Goal: Information Seeking & Learning: Check status

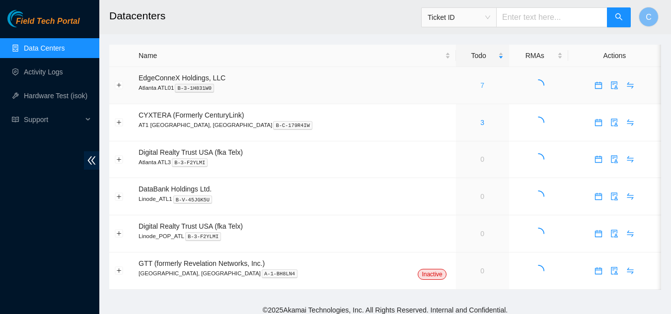
click at [480, 85] on link "7" at bounding box center [482, 85] width 4 height 8
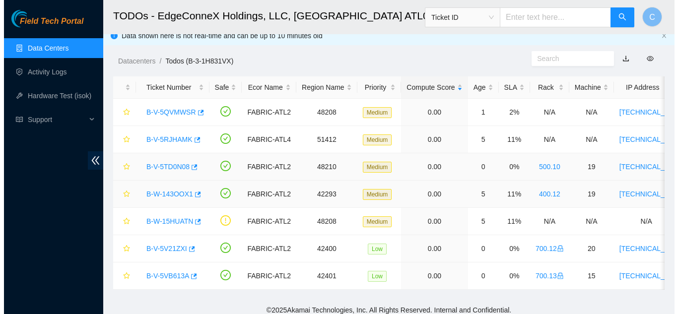
scroll to position [22, 0]
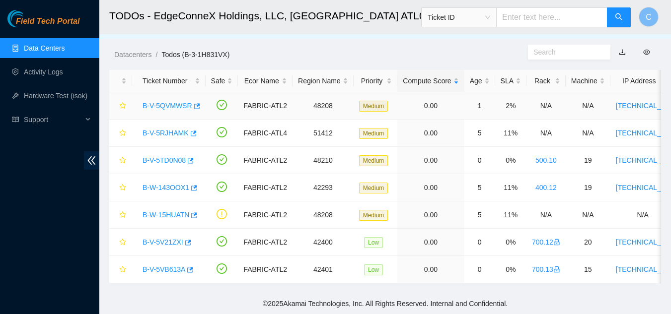
click at [171, 102] on link "B-V-5QVMWSR" at bounding box center [167, 106] width 50 height 8
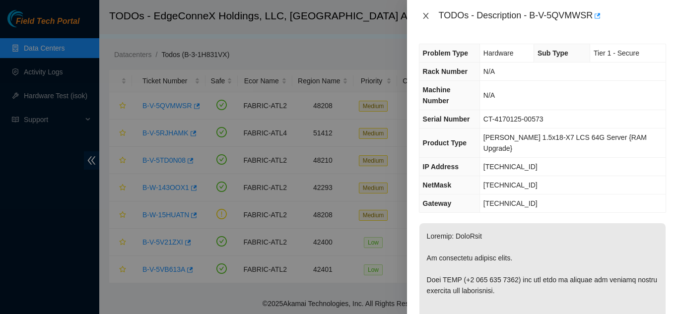
click at [429, 16] on icon "close" at bounding box center [426, 16] width 8 height 8
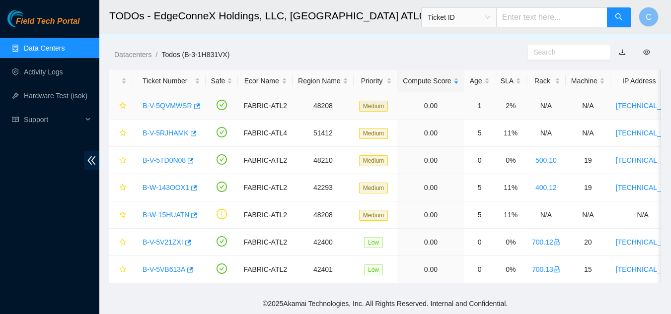
click at [173, 102] on link "B-V-5QVMWSR" at bounding box center [167, 106] width 50 height 8
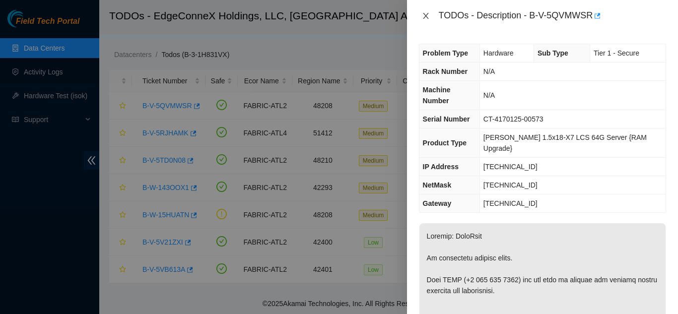
click at [423, 13] on icon "close" at bounding box center [425, 16] width 5 height 6
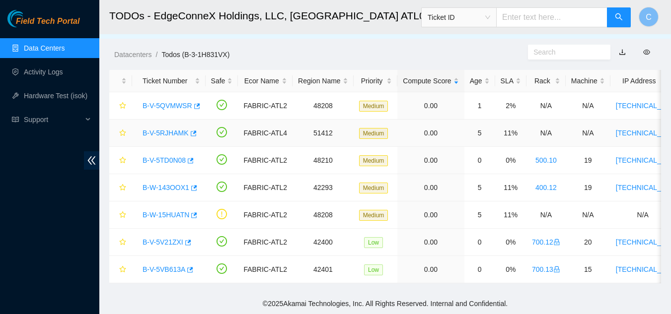
click at [167, 129] on link "B-V-5RJHAMK" at bounding box center [165, 133] width 46 height 8
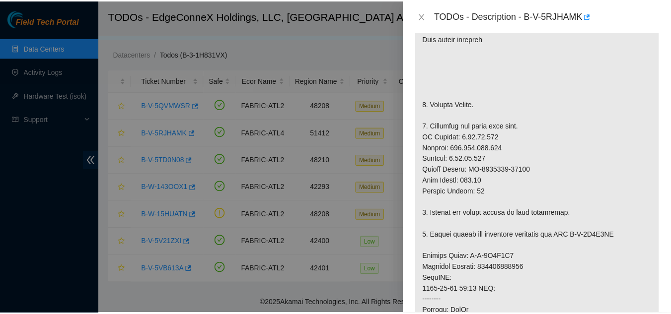
scroll to position [298, 0]
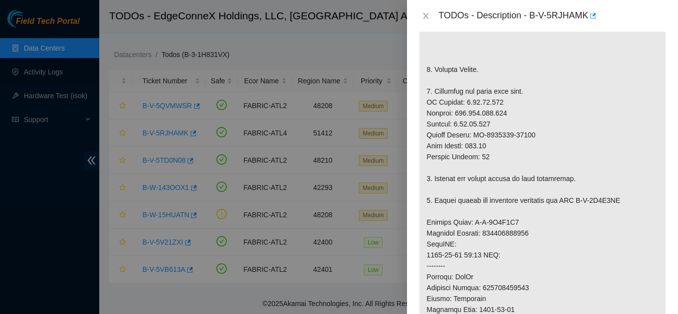
click at [429, 20] on div "TODOs - Description - B-V-5RJHAMK" at bounding box center [542, 16] width 247 height 16
click at [426, 18] on icon "close" at bounding box center [426, 16] width 8 height 8
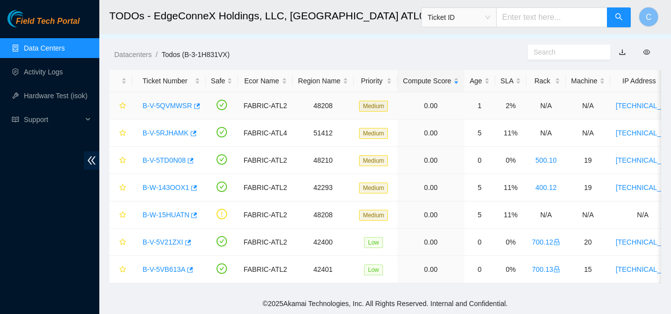
click at [167, 102] on link "B-V-5QVMWSR" at bounding box center [167, 106] width 50 height 8
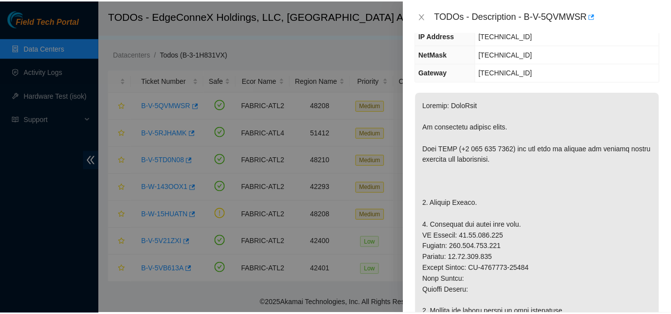
scroll to position [127, 0]
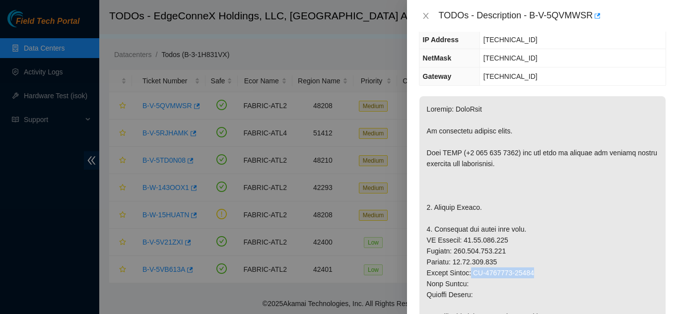
drag, startPoint x: 473, startPoint y: 250, endPoint x: 538, endPoint y: 254, distance: 65.1
copy p "CT-4170125-00625"
click at [429, 19] on icon "close" at bounding box center [426, 16] width 8 height 8
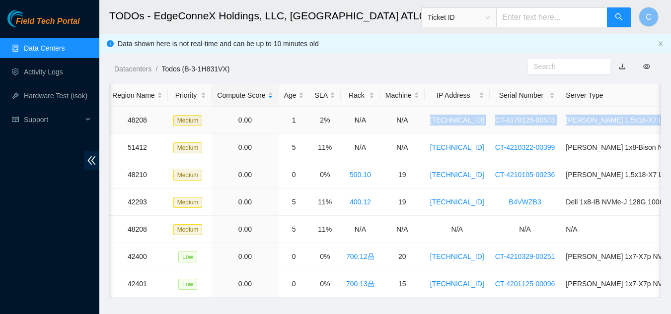
scroll to position [0, 237]
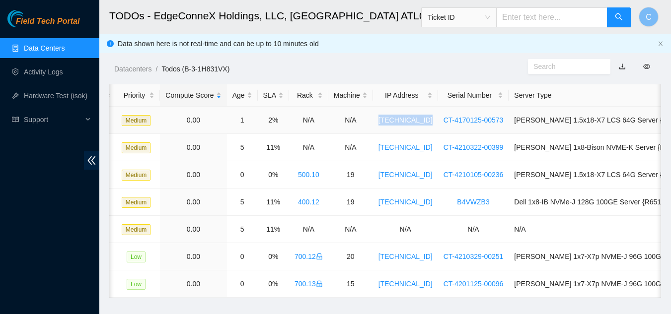
drag, startPoint x: 602, startPoint y: 123, endPoint x: 422, endPoint y: 118, distance: 179.7
click at [424, 118] on tr "B-V-5QVMWSR FABRIC-ATL2 48208 Medium 0.00 1 2% N/A N/A 23.46.177.162 CT-4170125…" at bounding box center [315, 120] width 887 height 27
copy tr "23.46.177.162"
click at [489, 22] on span "Ticket ID" at bounding box center [458, 17] width 63 height 15
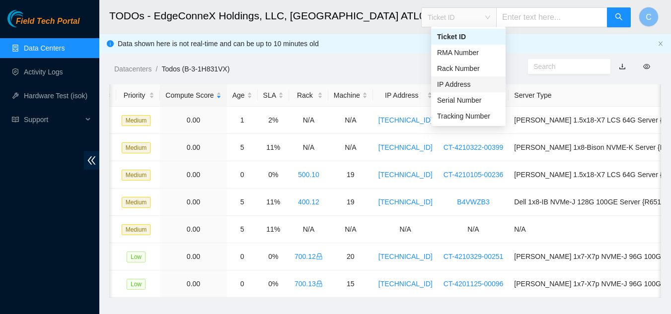
click at [477, 79] on div "IP Address" at bounding box center [468, 84] width 74 height 16
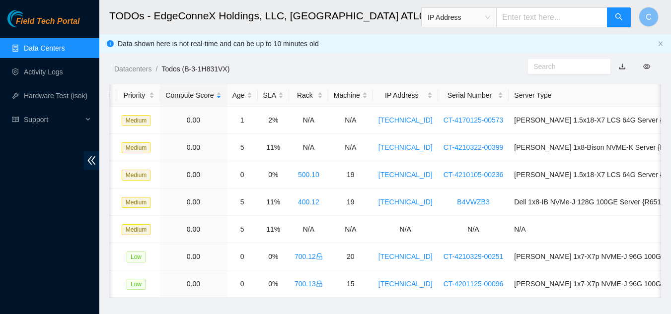
paste input "23.46.177.162"
type input "23.46.177.162"
click at [619, 19] on icon "search" at bounding box center [618, 17] width 8 height 8
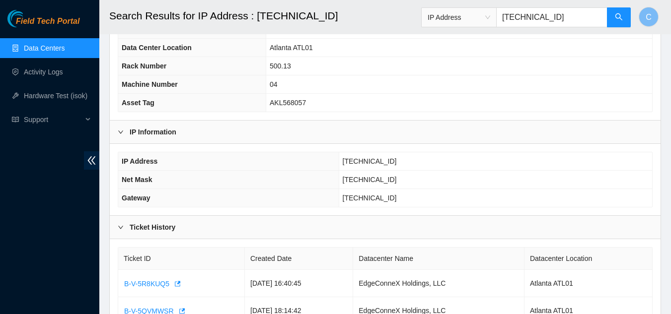
scroll to position [178, 0]
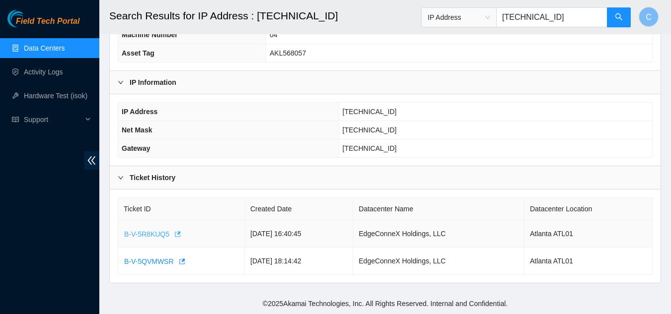
click at [177, 233] on icon "button" at bounding box center [178, 233] width 6 height 5
click at [183, 259] on td "B-V-5QVMWSR" at bounding box center [181, 261] width 127 height 27
click at [179, 262] on icon "button" at bounding box center [181, 261] width 7 height 7
click at [29, 44] on link "Data Centers" at bounding box center [44, 48] width 41 height 8
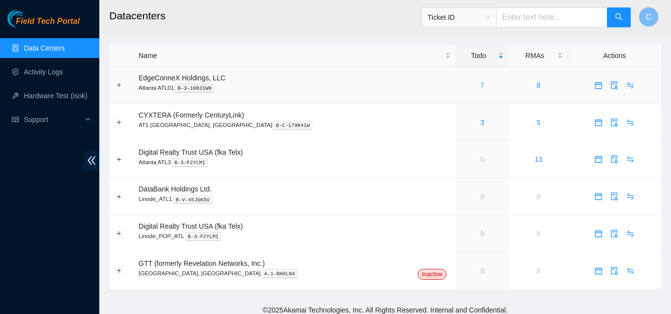
click at [480, 86] on link "7" at bounding box center [482, 85] width 4 height 8
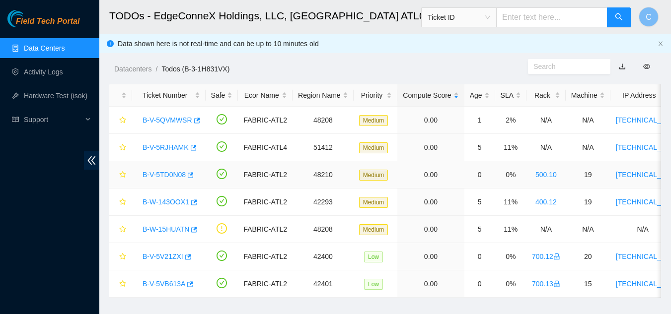
click at [162, 176] on link "B-V-5TD0N08" at bounding box center [163, 175] width 43 height 8
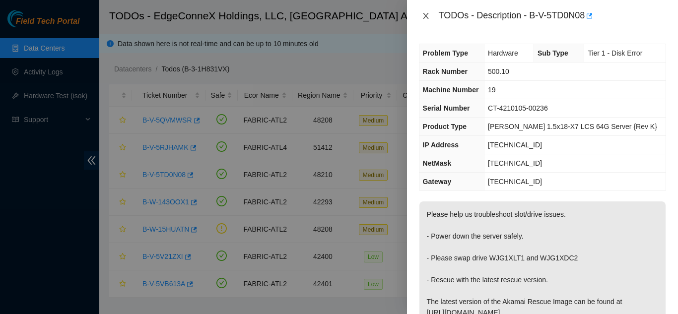
click at [424, 17] on icon "close" at bounding box center [426, 16] width 8 height 8
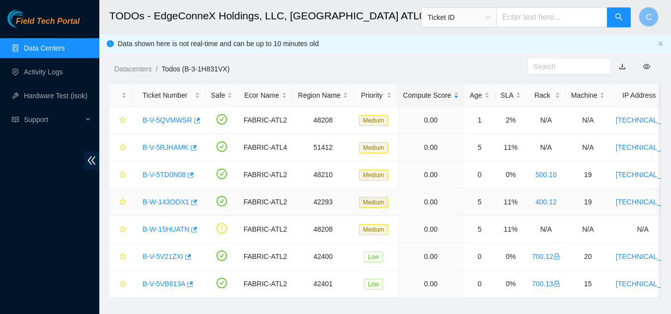
click at [167, 204] on link "B-W-143OOX1" at bounding box center [165, 202] width 47 height 8
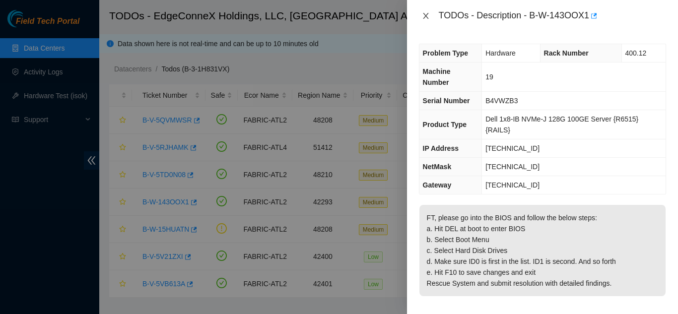
click at [422, 18] on icon "close" at bounding box center [426, 16] width 8 height 8
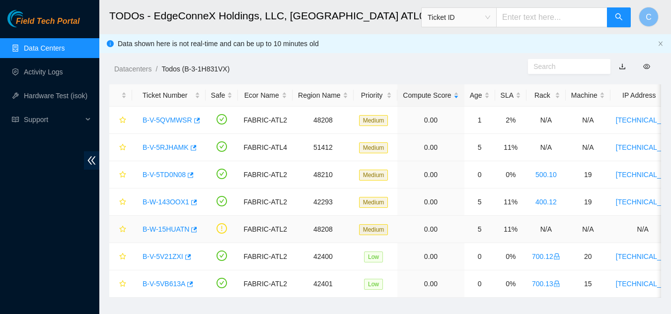
click at [174, 229] on link "B-W-15HUATN" at bounding box center [165, 229] width 47 height 8
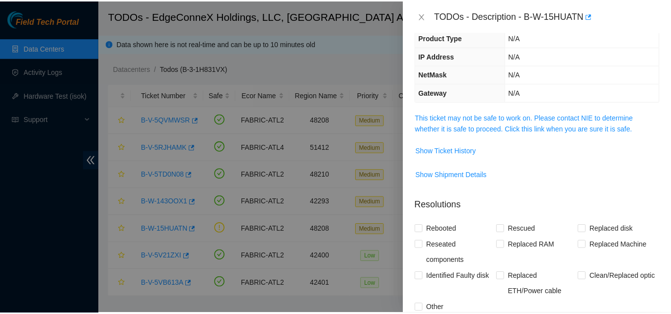
scroll to position [99, 0]
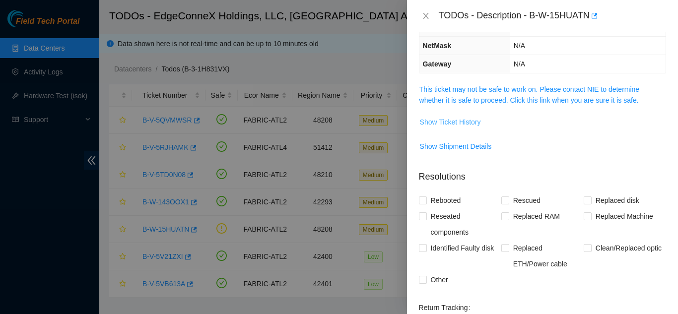
click at [450, 122] on span "Show Ticket History" at bounding box center [450, 122] width 61 height 11
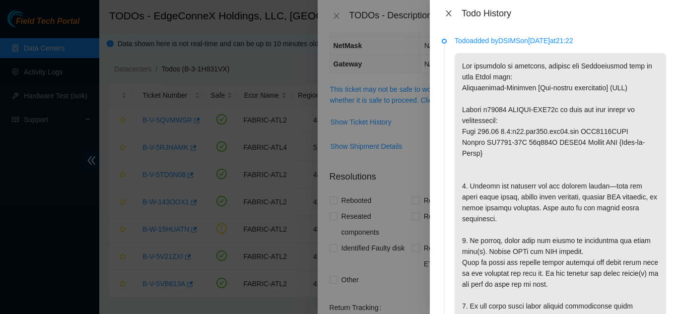
click at [451, 16] on icon "close" at bounding box center [448, 13] width 5 height 6
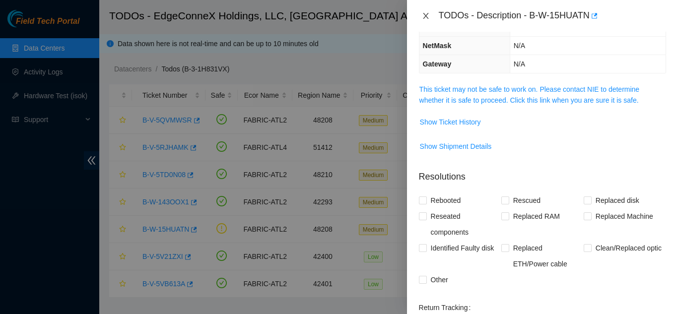
click at [425, 17] on icon "close" at bounding box center [426, 16] width 8 height 8
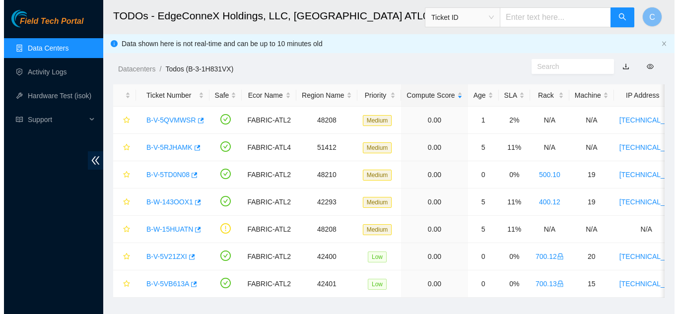
scroll to position [132, 0]
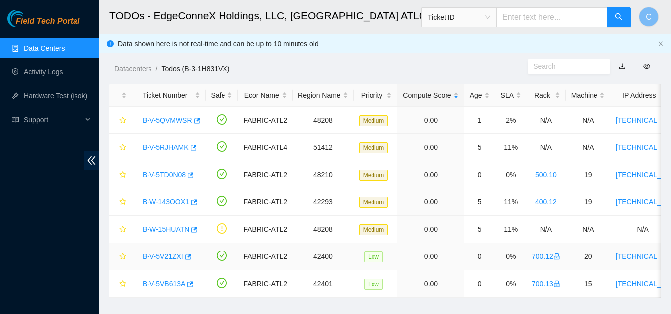
click at [163, 253] on link "B-V-5V21ZXI" at bounding box center [162, 257] width 41 height 8
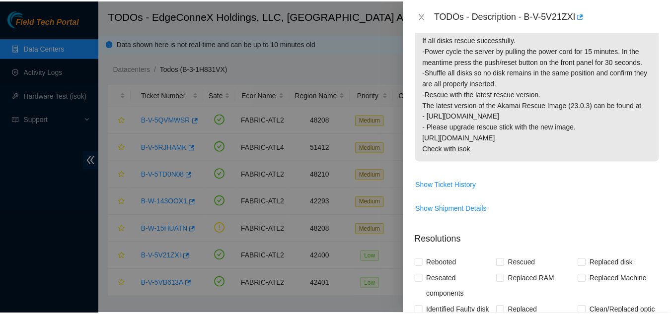
scroll to position [110, 0]
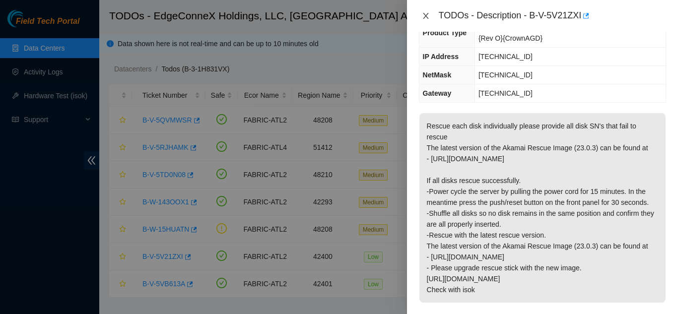
click at [427, 17] on icon "close" at bounding box center [425, 16] width 5 height 6
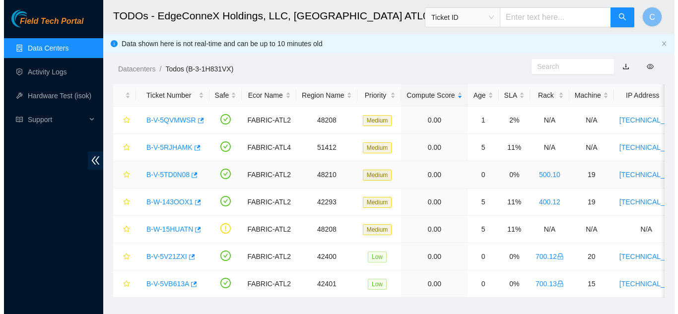
scroll to position [127, 0]
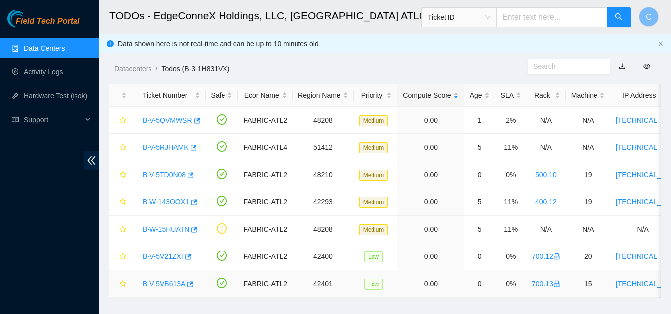
click at [170, 284] on link "B-V-5VB613A" at bounding box center [163, 284] width 43 height 8
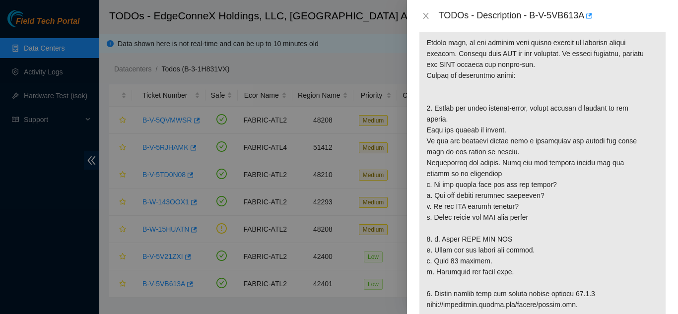
scroll to position [507, 0]
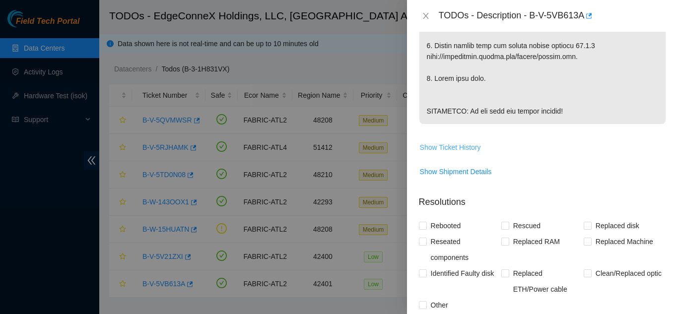
click at [475, 153] on span "Show Ticket History" at bounding box center [450, 147] width 61 height 11
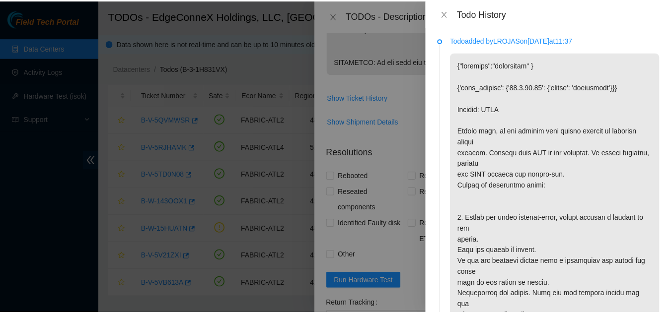
scroll to position [0, 0]
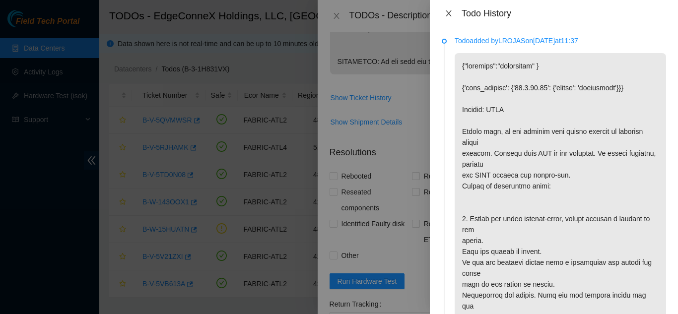
click at [451, 12] on icon "close" at bounding box center [449, 13] width 8 height 8
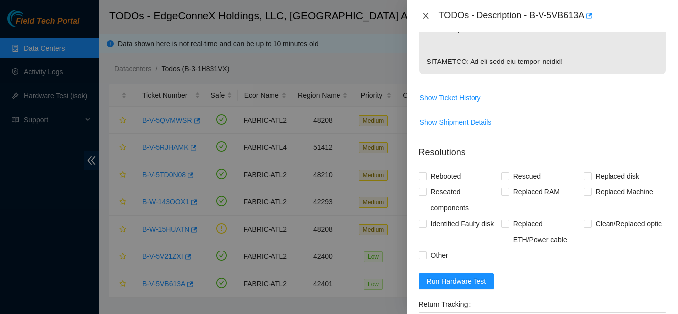
click at [428, 15] on icon "close" at bounding box center [426, 16] width 8 height 8
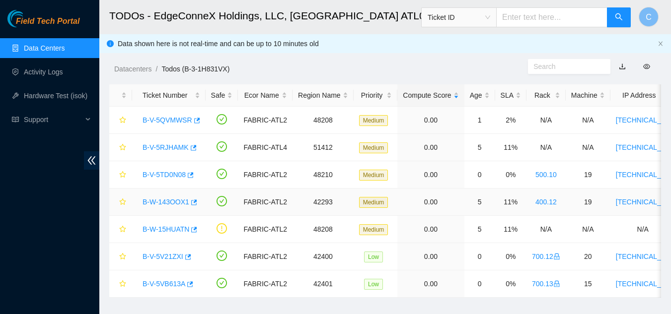
click at [159, 203] on link "B-W-143OOX1" at bounding box center [165, 202] width 47 height 8
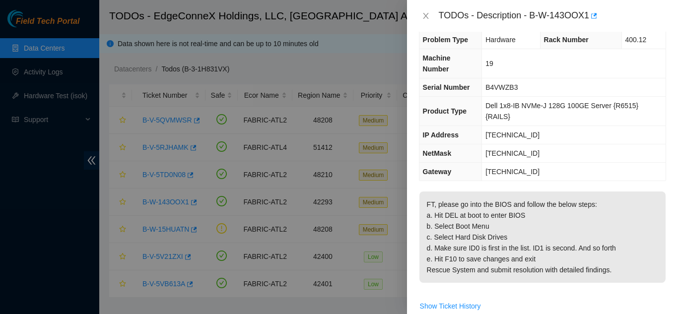
scroll to position [11, 0]
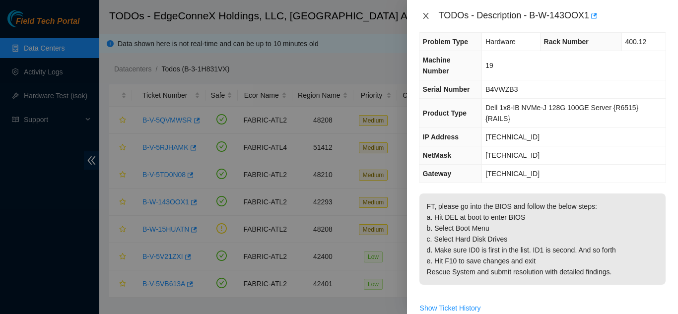
click at [422, 16] on icon "close" at bounding box center [426, 16] width 8 height 8
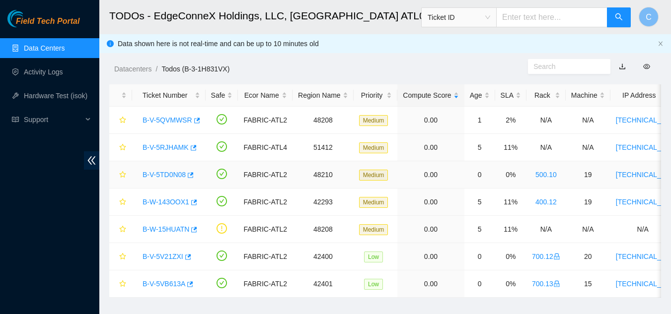
click at [162, 175] on link "B-V-5TD0N08" at bounding box center [163, 175] width 43 height 8
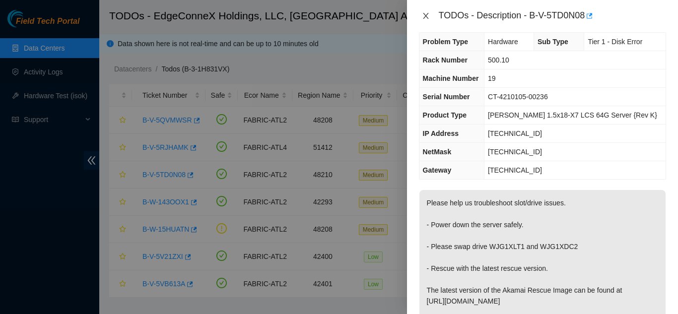
click at [429, 14] on icon "close" at bounding box center [426, 16] width 8 height 8
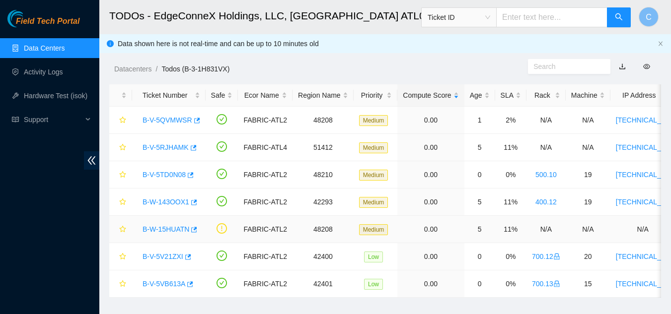
click at [173, 228] on link "B-W-15HUATN" at bounding box center [165, 229] width 47 height 8
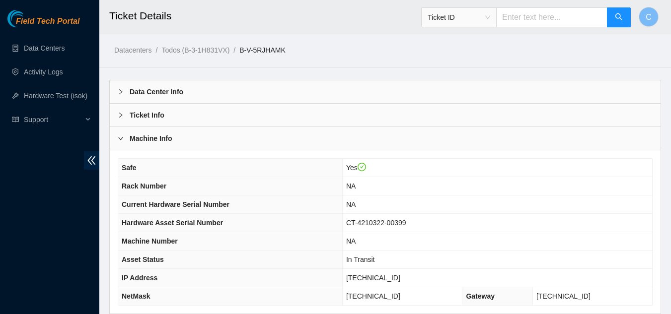
scroll to position [199, 0]
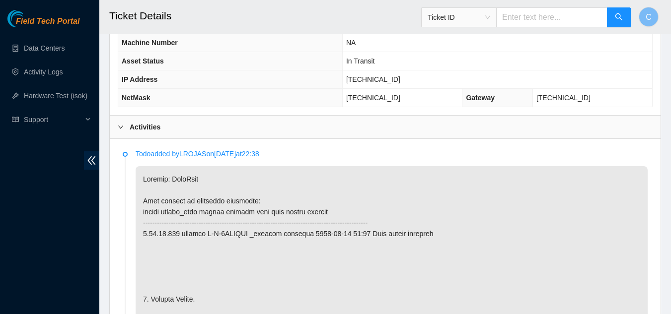
click at [490, 20] on span "Ticket ID" at bounding box center [458, 17] width 63 height 15
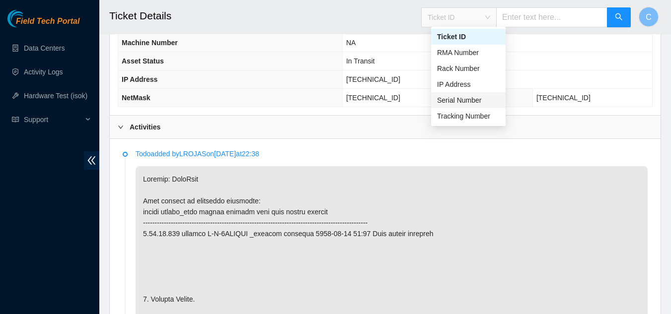
click at [447, 100] on div "Serial Number" at bounding box center [468, 100] width 63 height 11
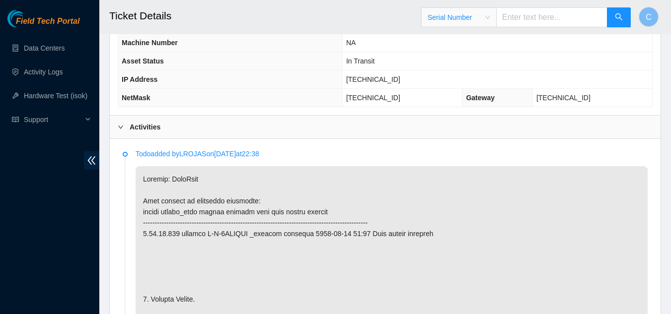
click at [531, 24] on input "text" at bounding box center [551, 17] width 111 height 20
paste input "CT-4170125-00625"
type input "CT-4170125-00625"
click at [610, 19] on button "button" at bounding box center [619, 17] width 24 height 20
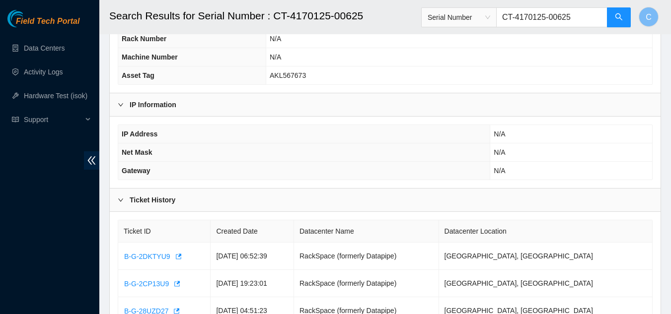
scroll to position [205, 0]
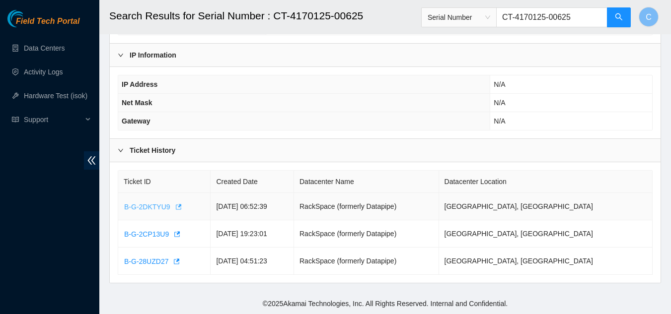
click at [146, 204] on span "B-G-2DKTYU9" at bounding box center [147, 207] width 46 height 11
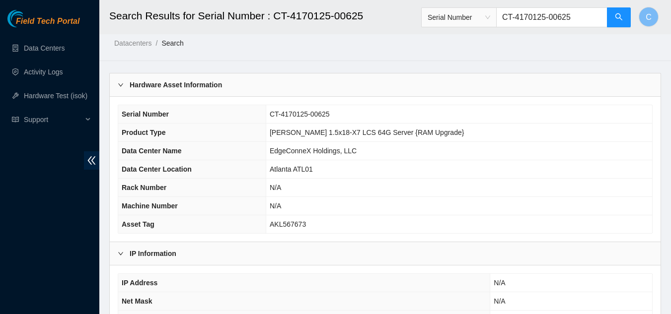
scroll to position [0, 0]
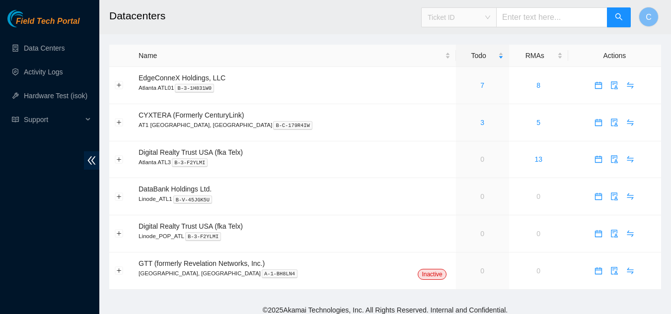
click at [482, 20] on span "Ticket ID" at bounding box center [458, 17] width 63 height 15
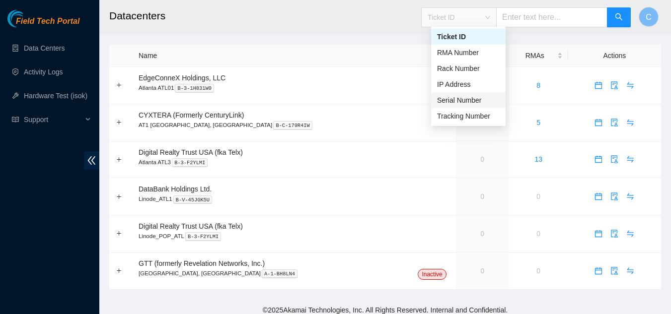
click at [458, 104] on div "Serial Number" at bounding box center [468, 100] width 63 height 11
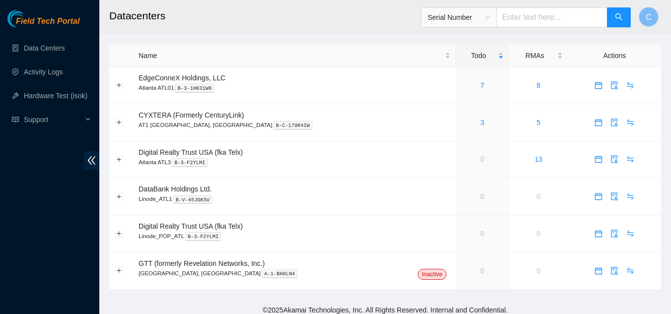
paste input "CT-4170125-00625"
type input "CT-4170125-00625"
click at [616, 21] on span "search" at bounding box center [618, 17] width 8 height 9
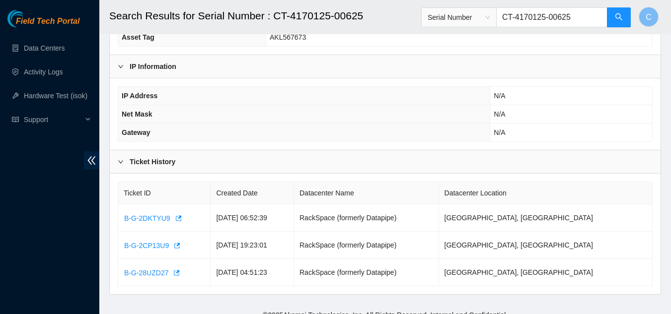
scroll to position [199, 0]
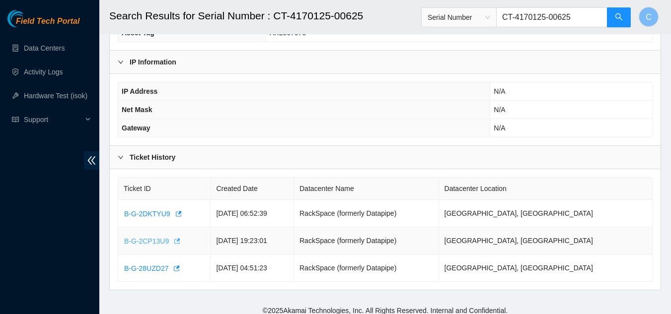
click at [174, 241] on icon "button" at bounding box center [176, 241] width 7 height 7
click at [178, 268] on icon "button" at bounding box center [177, 268] width 6 height 5
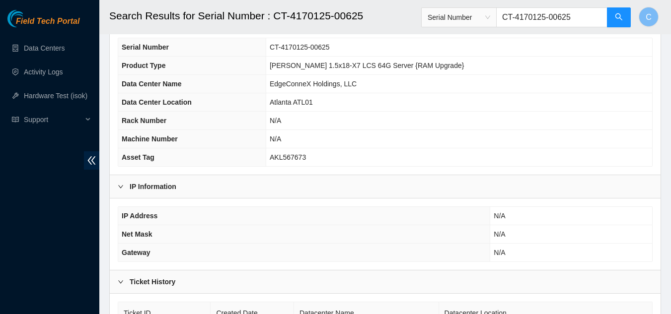
scroll to position [57, 0]
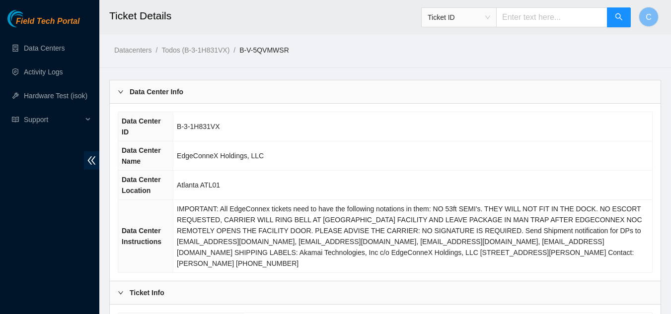
click at [373, 93] on div "Data Center Info" at bounding box center [385, 91] width 550 height 23
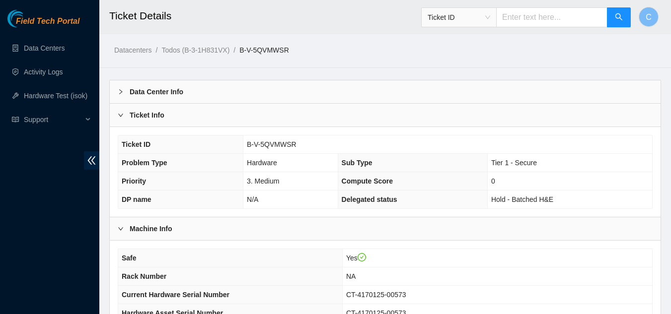
click at [354, 119] on div "Ticket Info" at bounding box center [385, 115] width 550 height 23
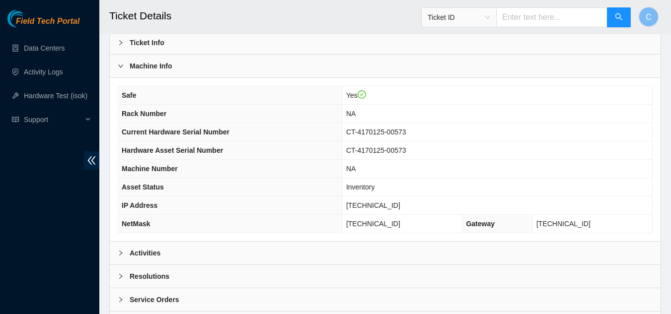
scroll to position [124, 0]
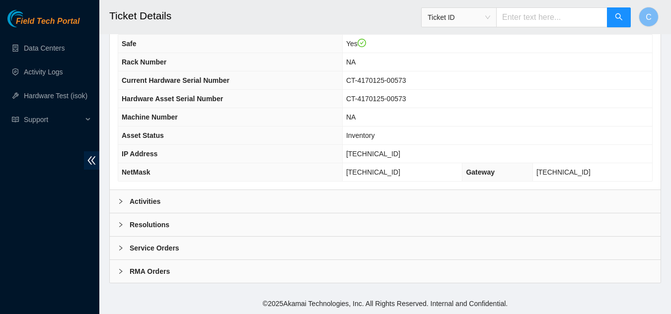
click at [229, 208] on div "Activities" at bounding box center [385, 201] width 550 height 23
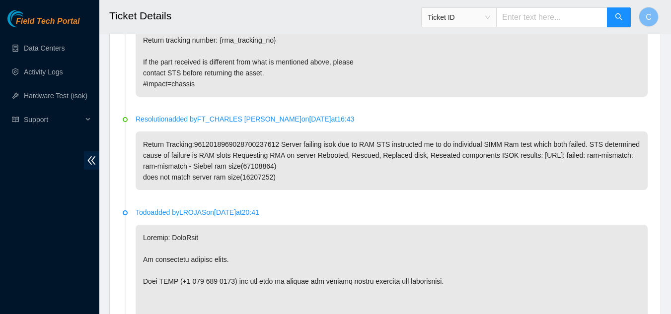
scroll to position [1216, 0]
